Goal: Information Seeking & Learning: Find specific fact

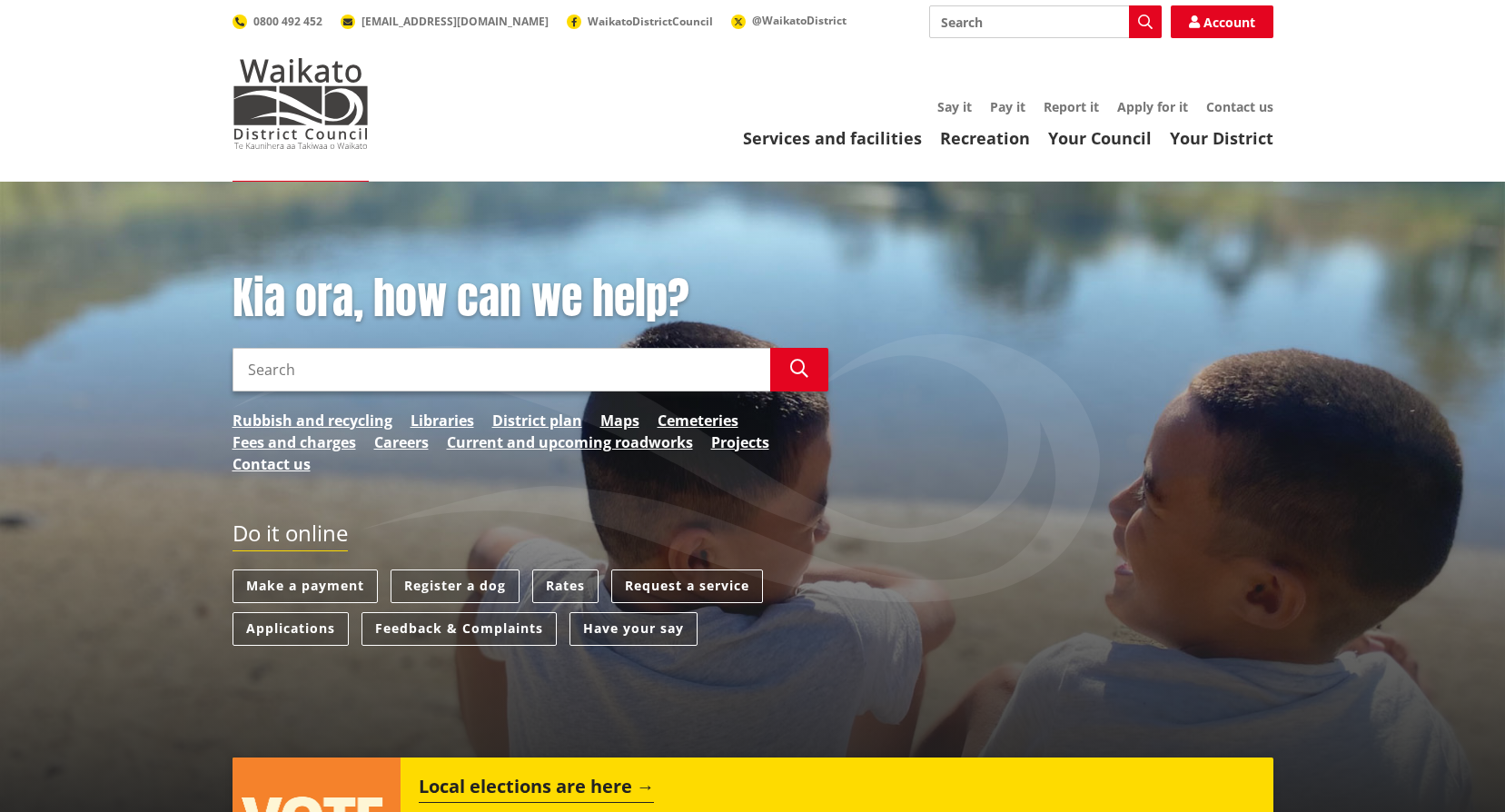
click at [492, 390] on input "Search" at bounding box center [502, 369] width 538 height 44
click at [804, 360] on icon "button" at bounding box center [799, 368] width 18 height 18
click at [801, 370] on icon "button" at bounding box center [799, 368] width 18 height 18
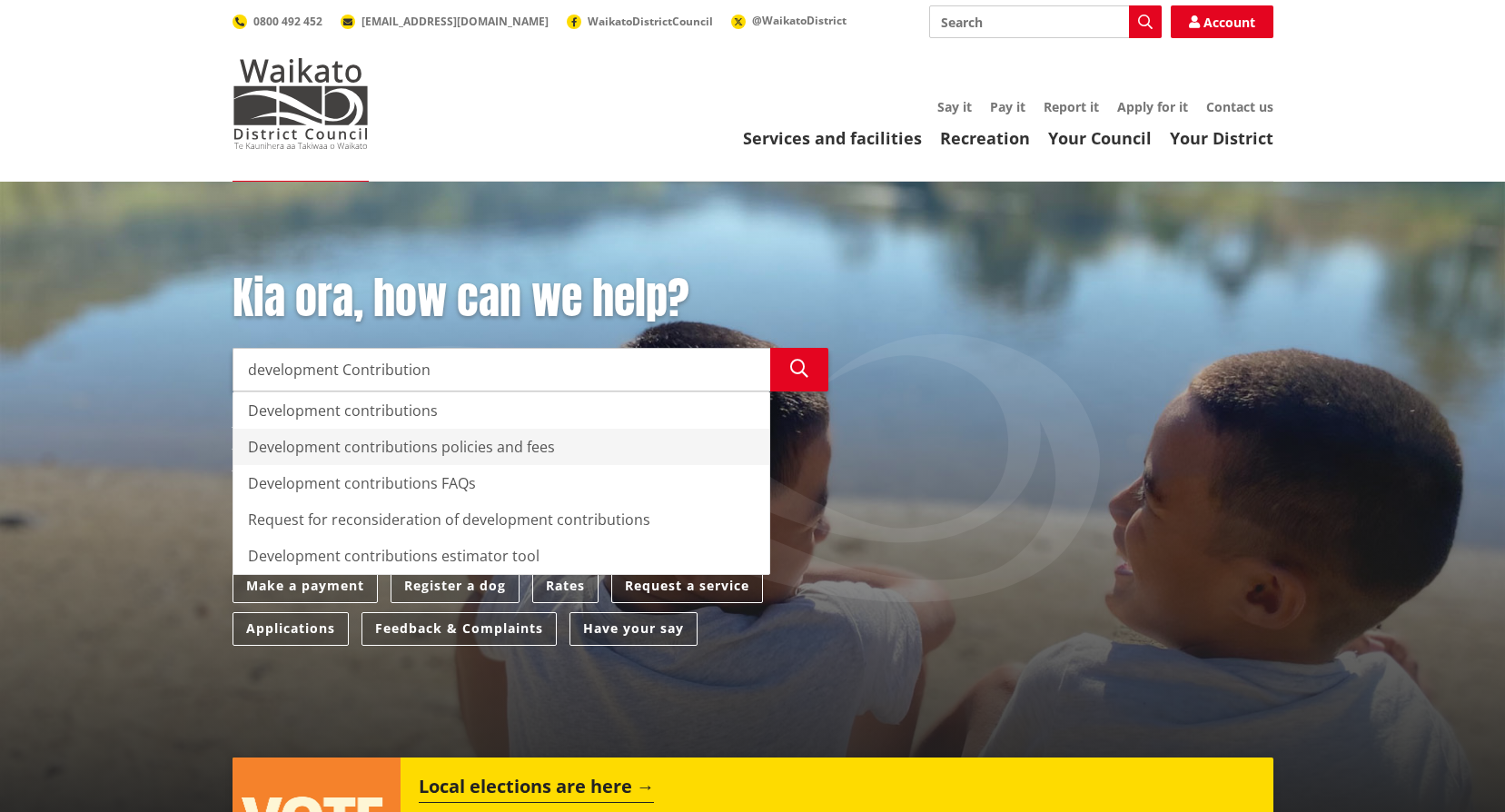
click at [400, 447] on div "Development contributions policies and fees" at bounding box center [502, 447] width 536 height 36
type input "Development contributions policies and fees"
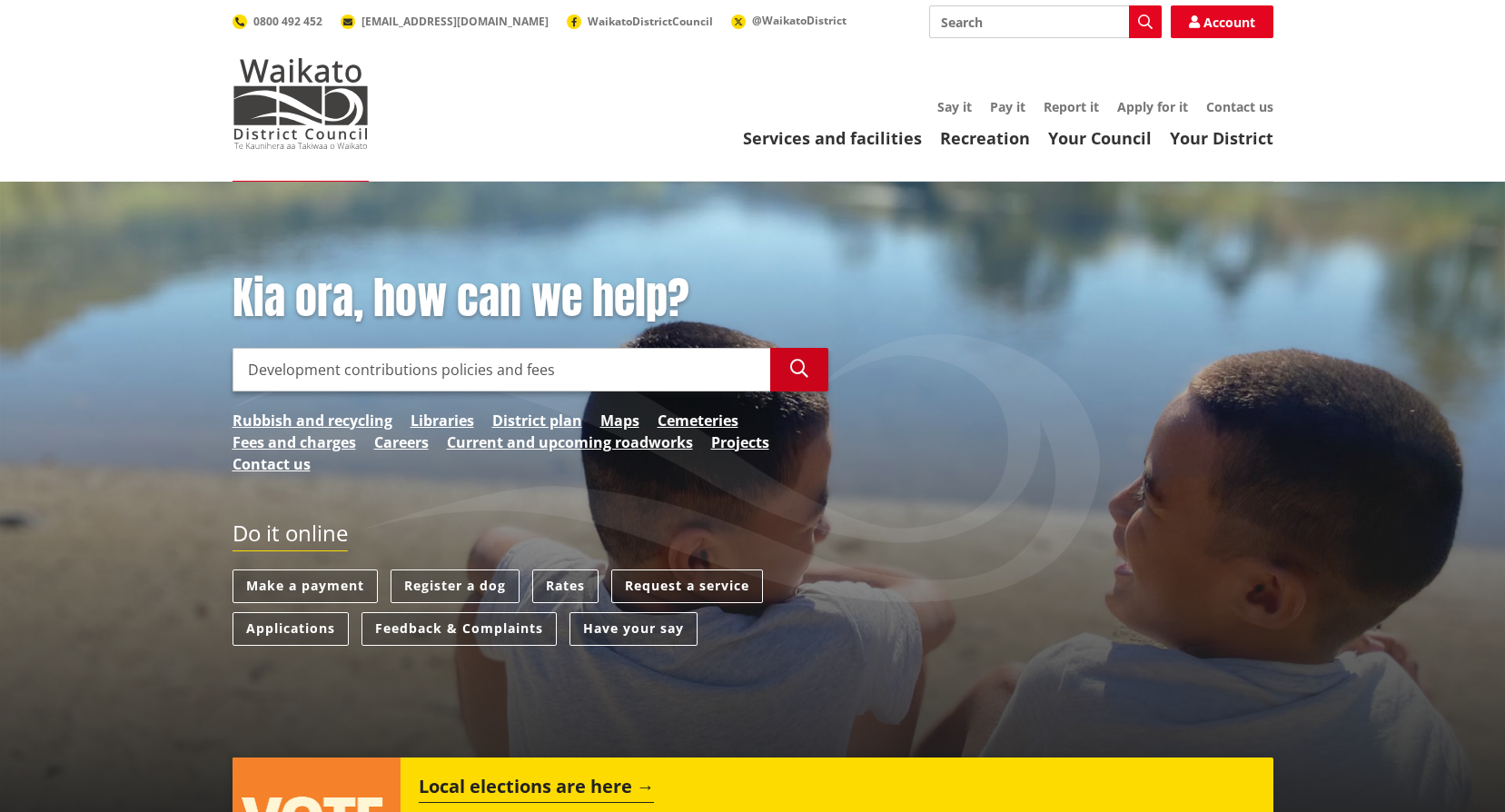
click at [793, 374] on icon "button" at bounding box center [799, 368] width 18 height 18
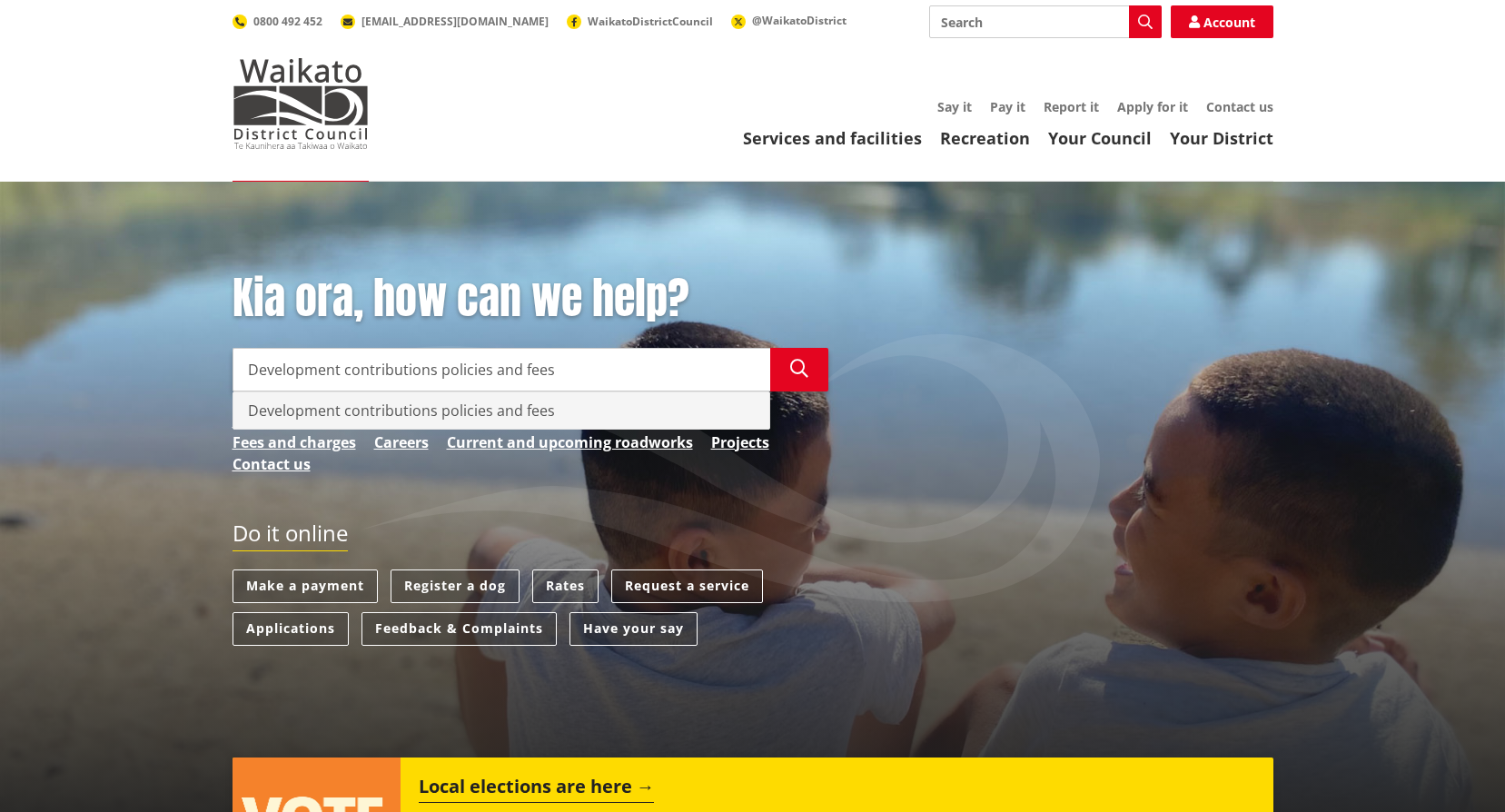
click at [537, 412] on div "Development contributions policies and fees" at bounding box center [502, 410] width 536 height 36
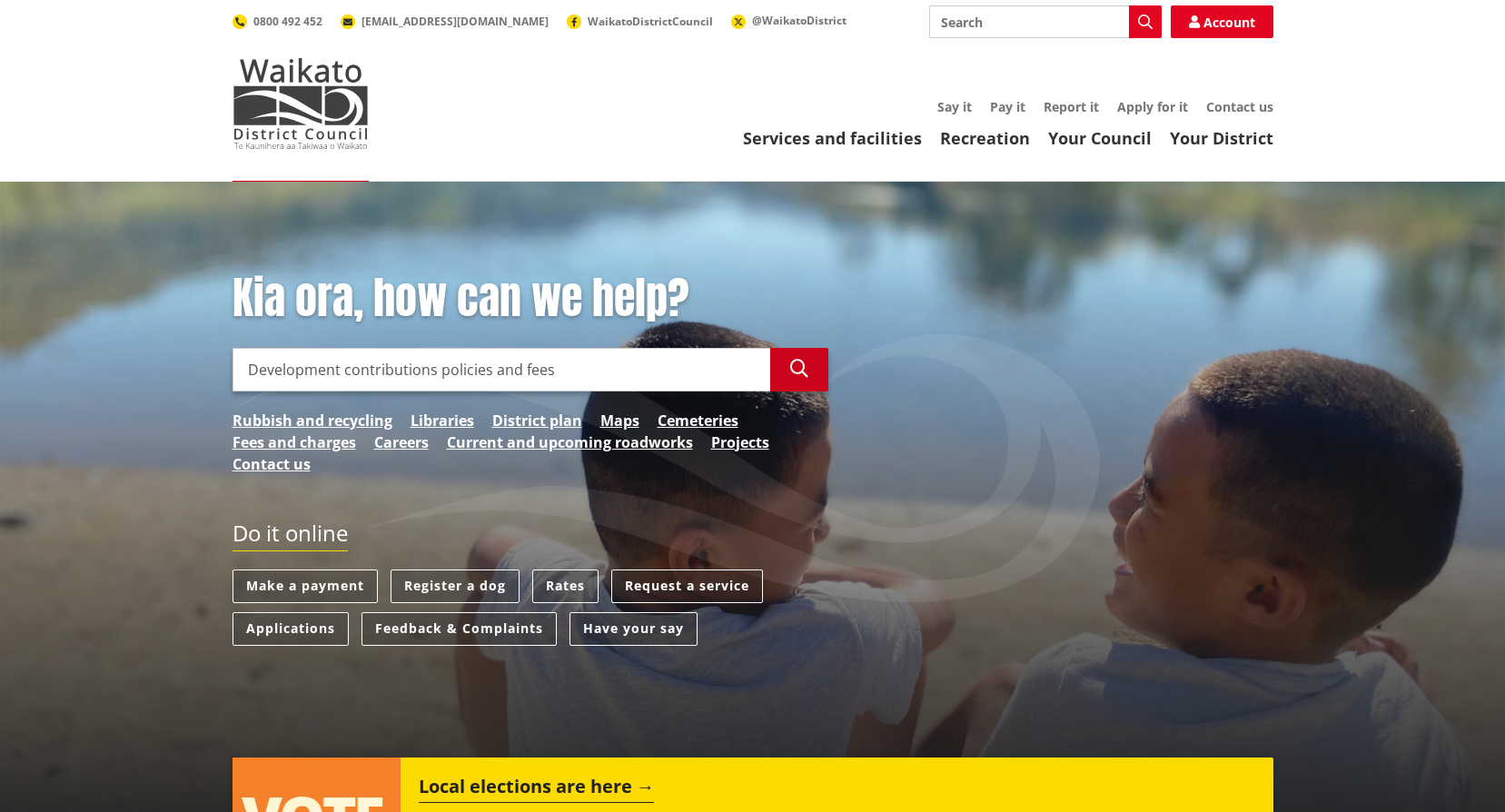
click at [790, 373] on icon "button" at bounding box center [799, 368] width 18 height 18
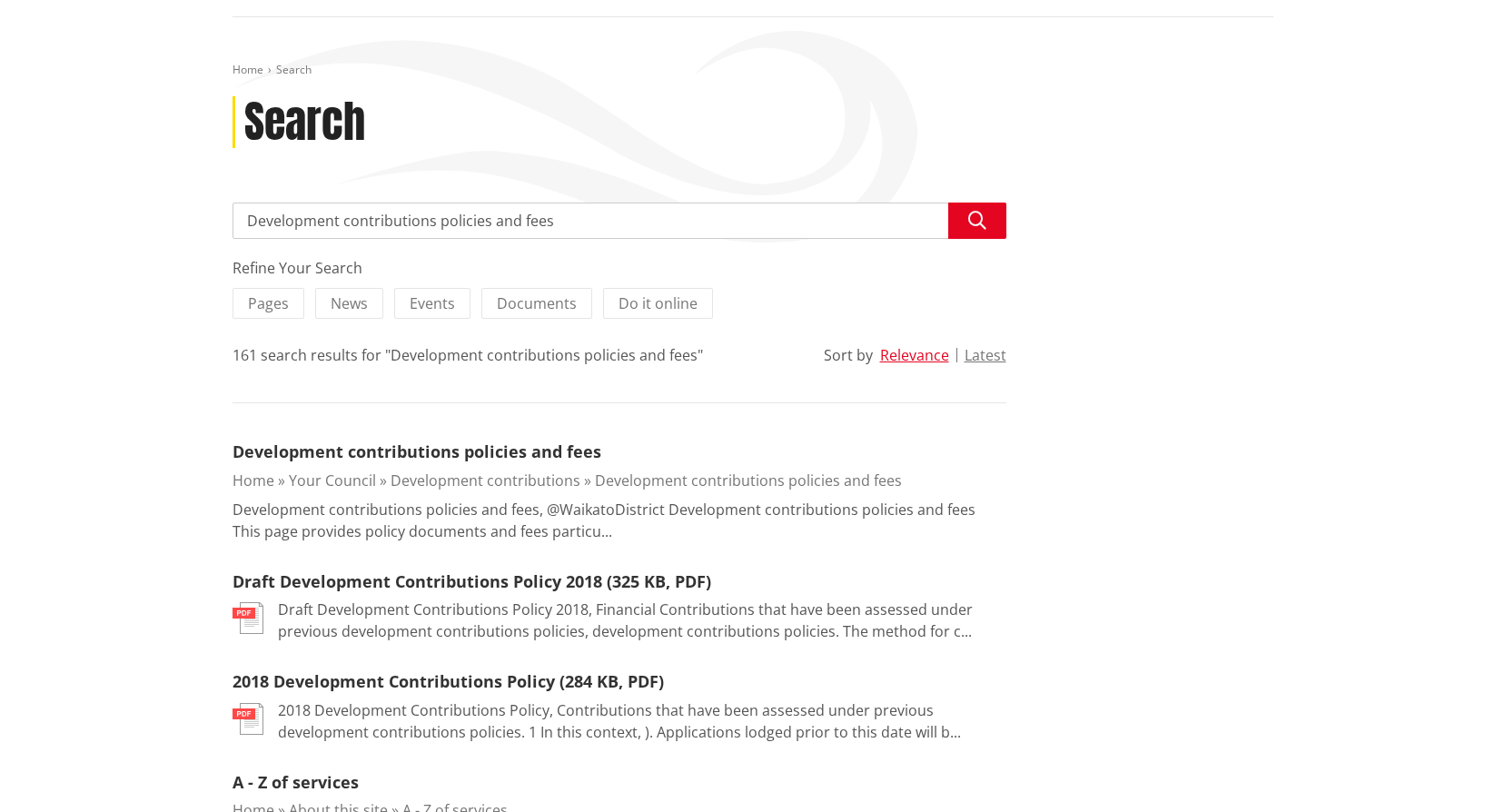
scroll to position [182, 0]
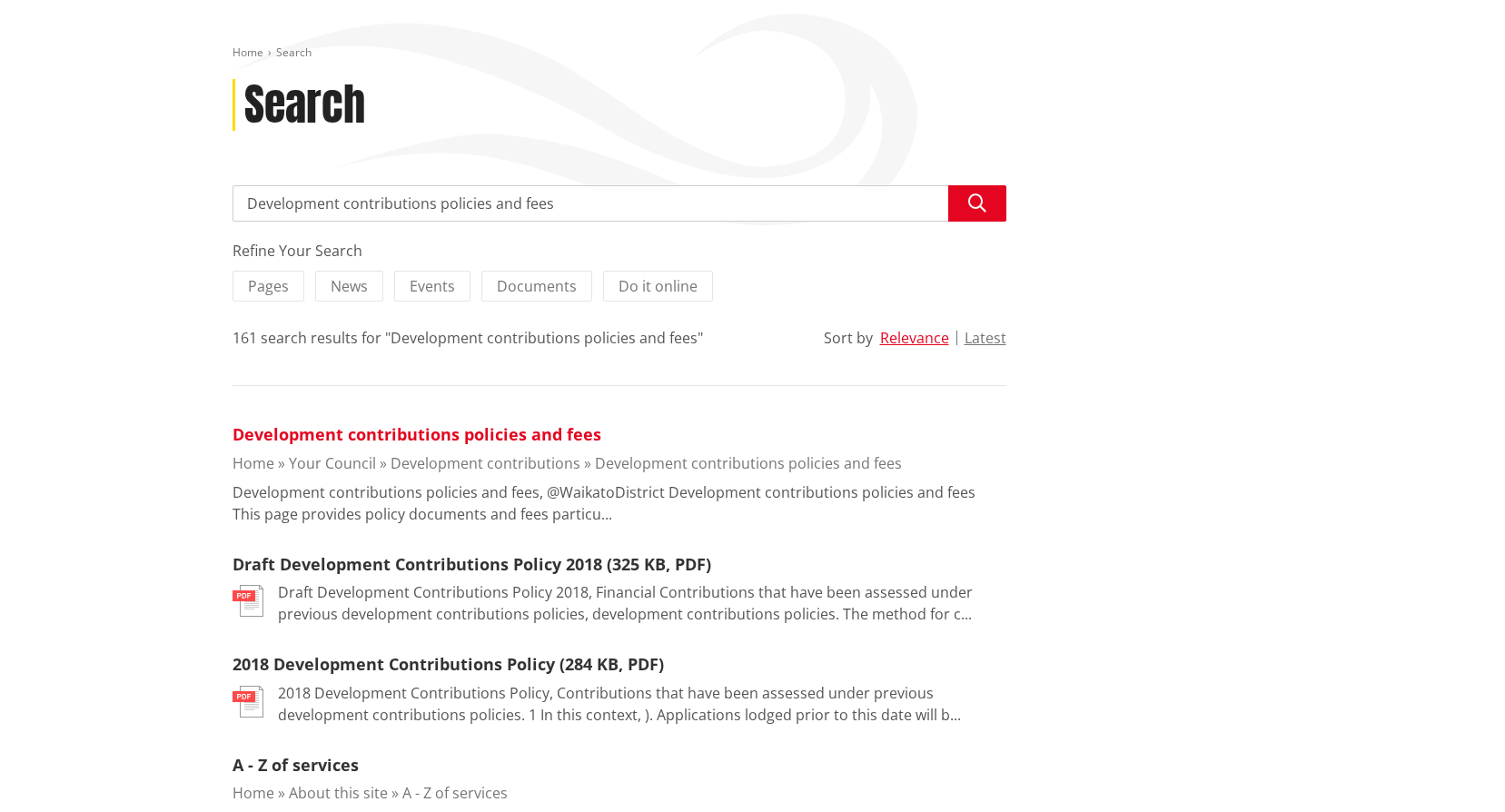
click at [515, 433] on link "Development contributions policies and fees" at bounding box center [417, 433] width 369 height 22
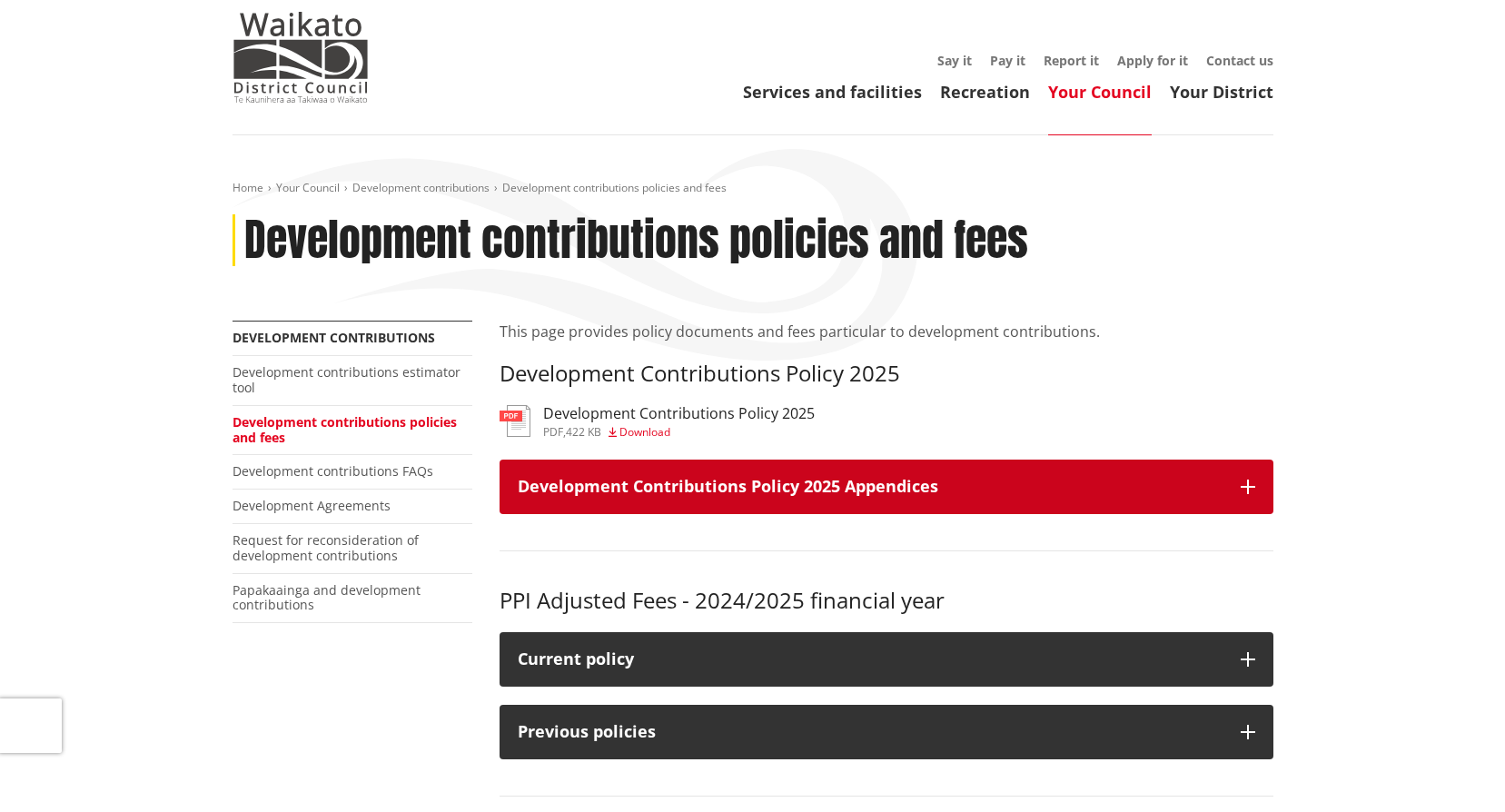
scroll to position [182, 0]
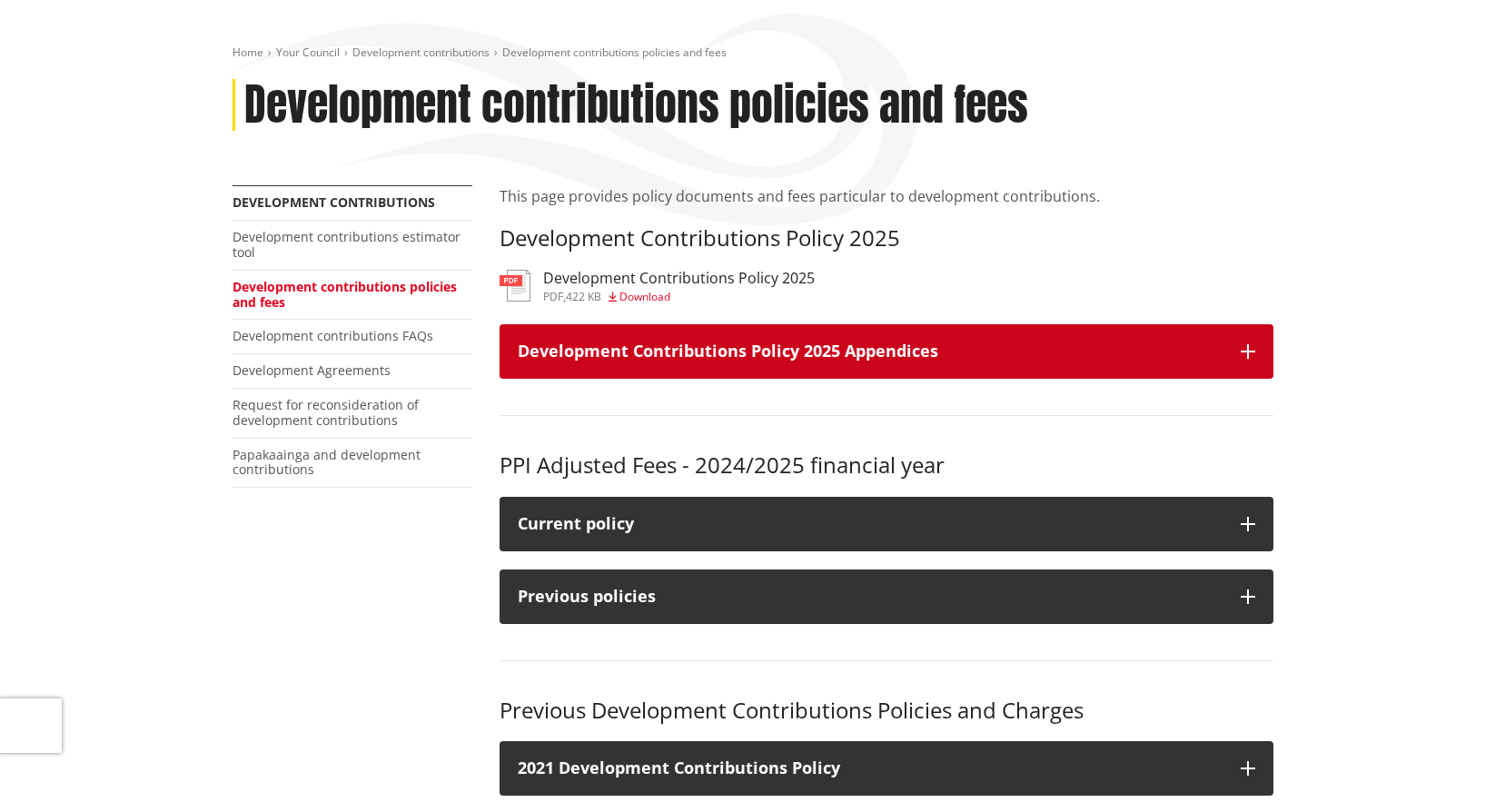
click at [747, 351] on h3 "Development Contributions Policy 2025 Appendices" at bounding box center [870, 351] width 705 height 18
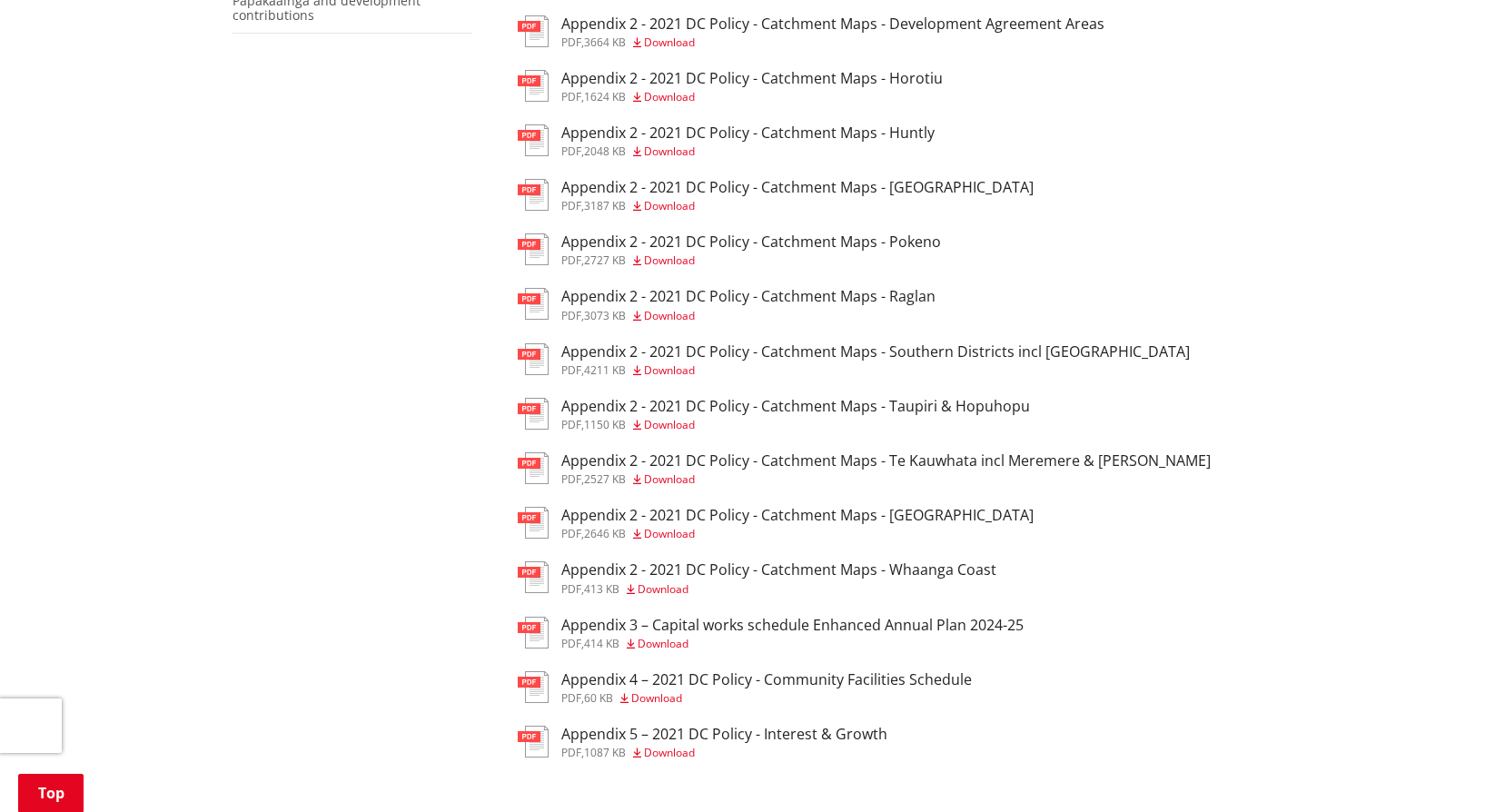
scroll to position [545, 0]
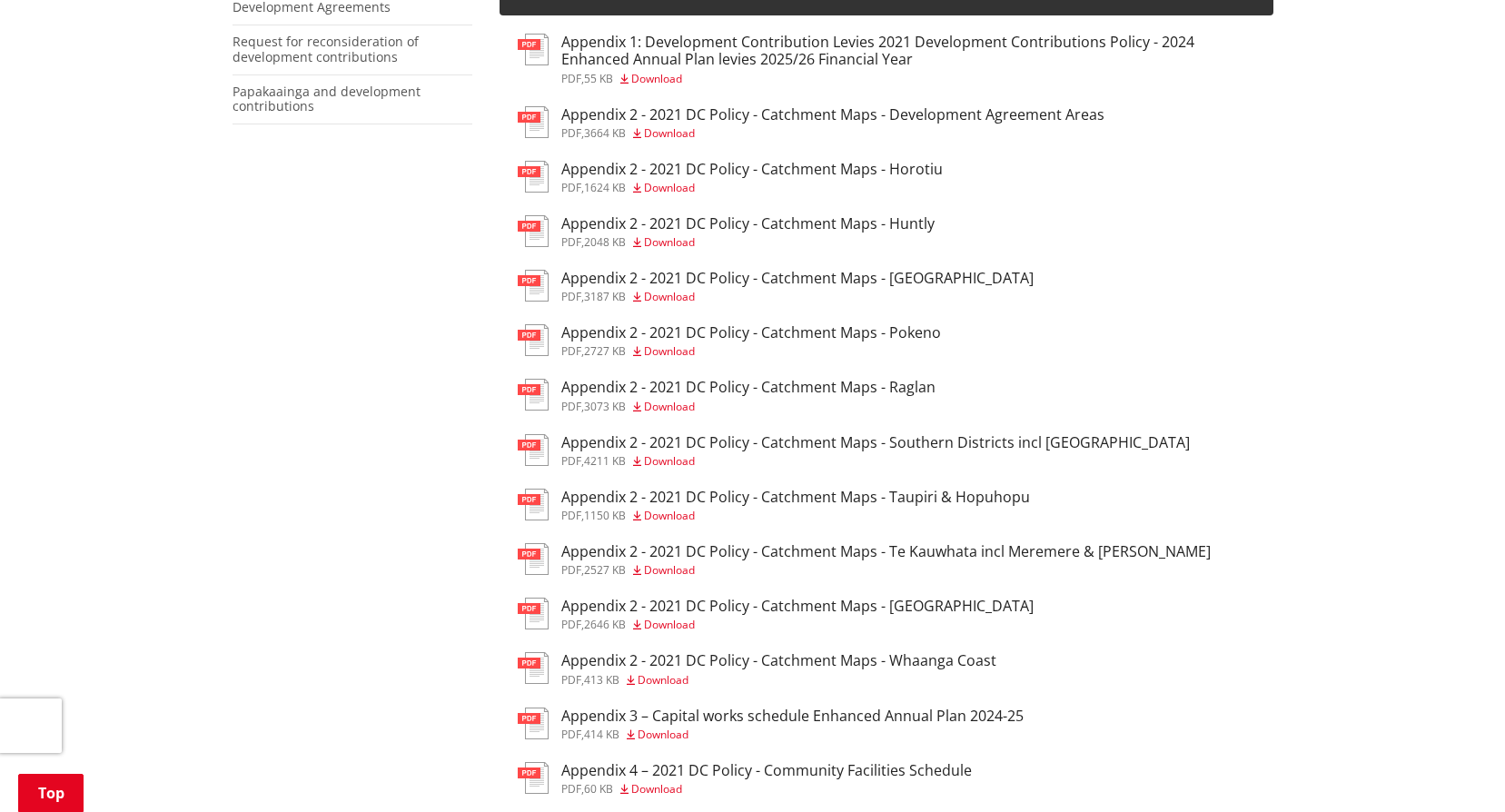
click at [729, 441] on h3 "Appendix 2 - 2021 DC Policy - Catchment Maps - Southern Districts incl [GEOGRAP…" at bounding box center [876, 443] width 629 height 17
